Goal: Task Accomplishment & Management: Manage account settings

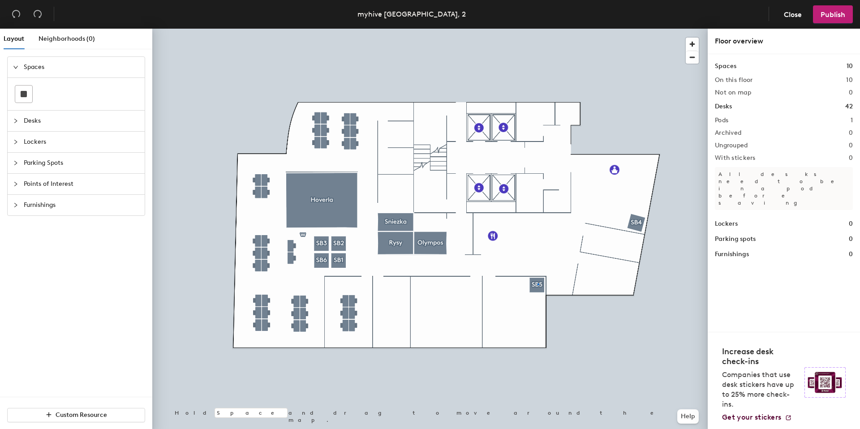
click at [538, 29] on div at bounding box center [430, 29] width 556 height 0
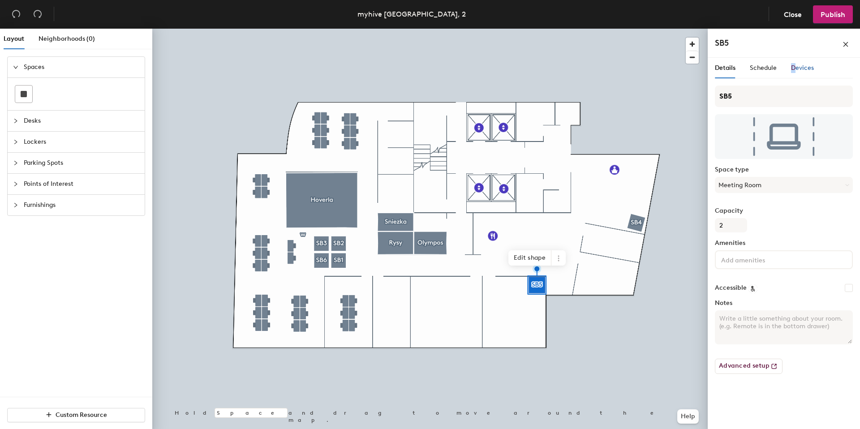
click at [793, 65] on span "Devices" at bounding box center [802, 68] width 23 height 8
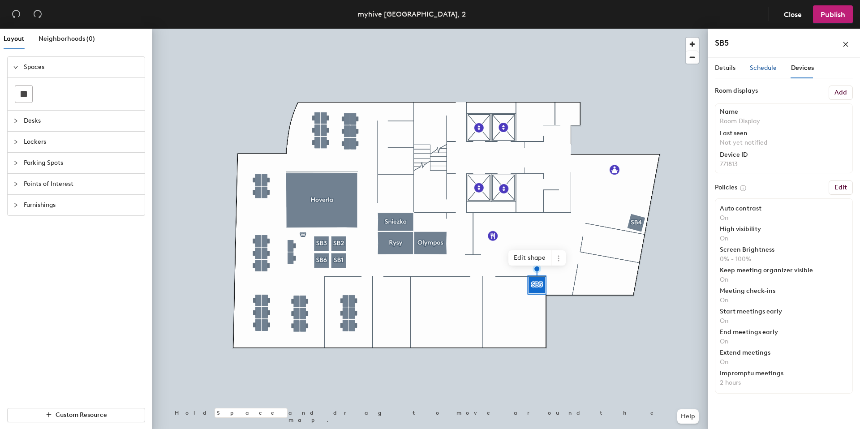
click at [766, 65] on span "Schedule" at bounding box center [763, 68] width 27 height 8
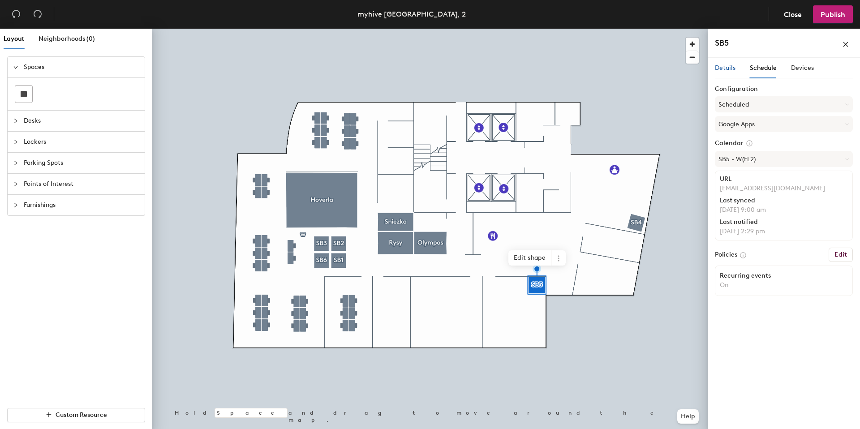
click at [729, 66] on span "Details" at bounding box center [725, 68] width 21 height 8
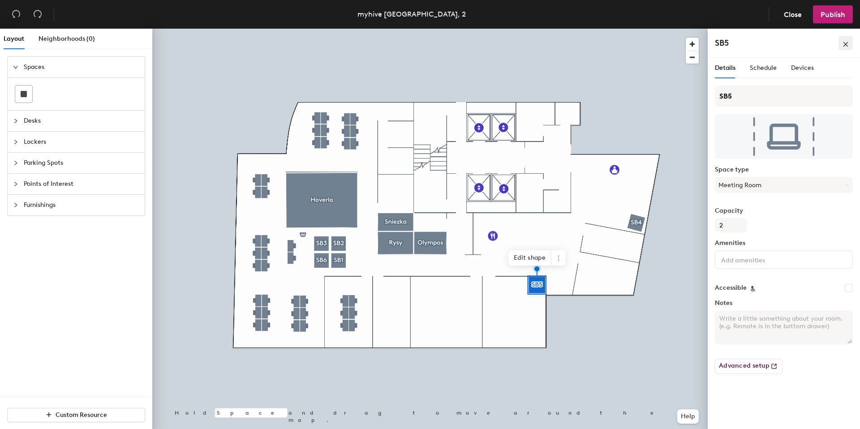
click at [849, 46] on button "button" at bounding box center [846, 43] width 14 height 14
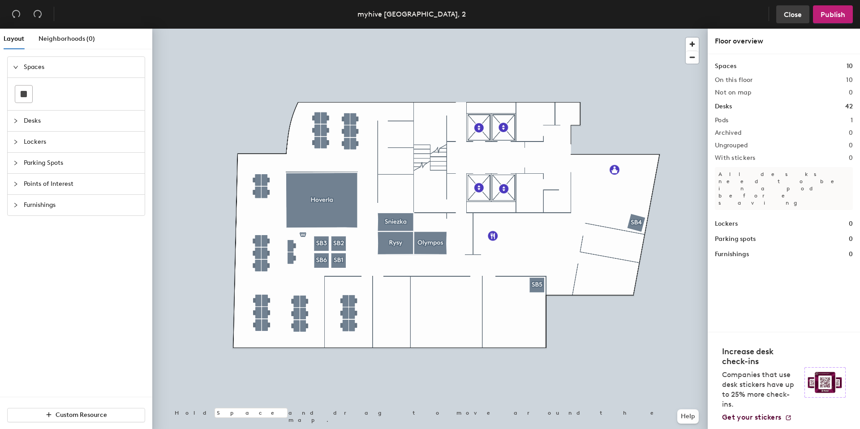
click at [797, 20] on button "Close" at bounding box center [793, 14] width 33 height 18
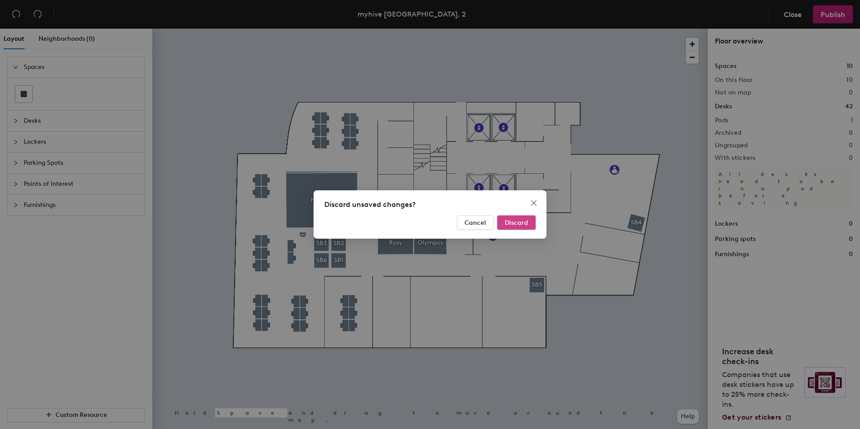
click at [523, 220] on span "Discard" at bounding box center [516, 223] width 23 height 8
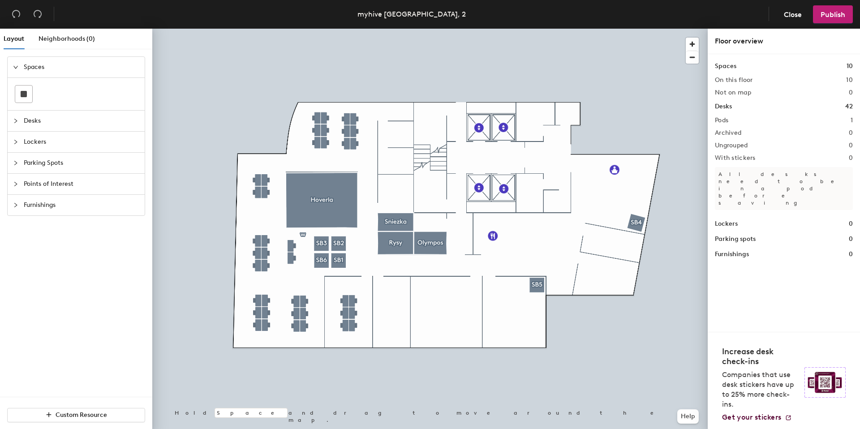
click at [537, 29] on div at bounding box center [430, 29] width 556 height 0
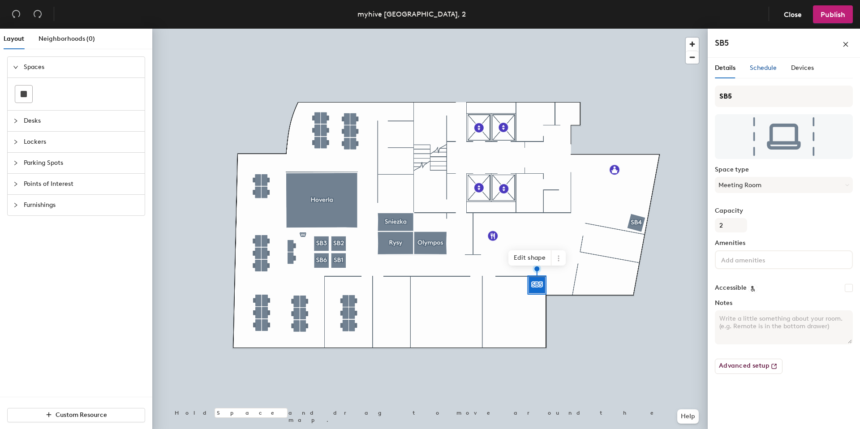
click at [761, 69] on span "Schedule" at bounding box center [763, 68] width 27 height 8
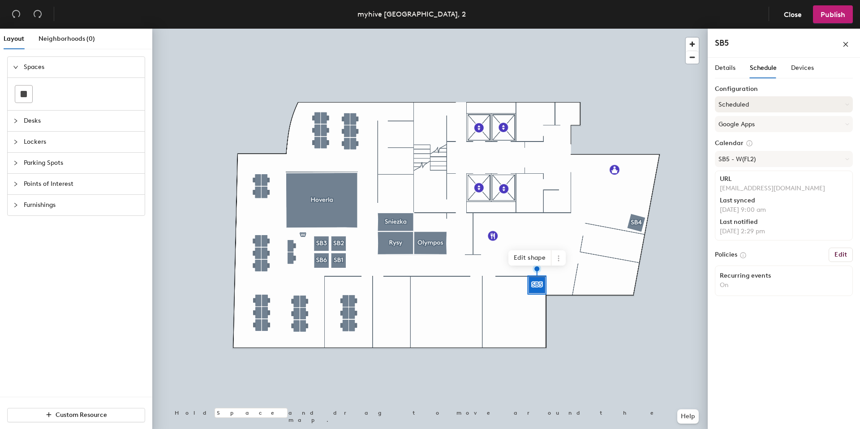
click at [761, 100] on button "Scheduled" at bounding box center [784, 104] width 138 height 16
click at [758, 331] on div "Details Schedule Devices Configuration Scheduled On-demand Scheduled Request-on…" at bounding box center [784, 245] width 152 height 375
click at [839, 252] on h6 "Edit" at bounding box center [841, 254] width 13 height 7
click at [845, 254] on h6 "Edit" at bounding box center [841, 254] width 13 height 7
click at [784, 17] on span "Close" at bounding box center [793, 14] width 18 height 9
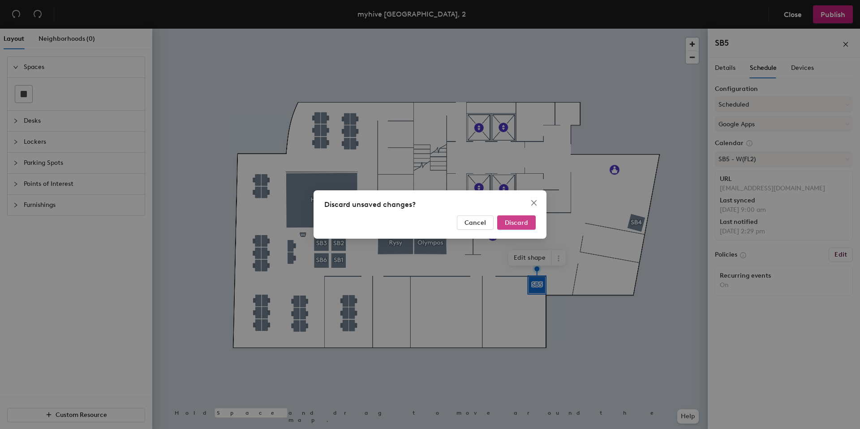
click at [528, 226] on button "Discard" at bounding box center [516, 223] width 39 height 14
